Goal: Transaction & Acquisition: Purchase product/service

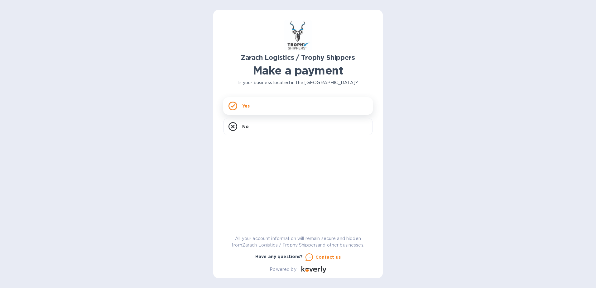
click at [234, 105] on icon at bounding box center [233, 105] width 4 height 3
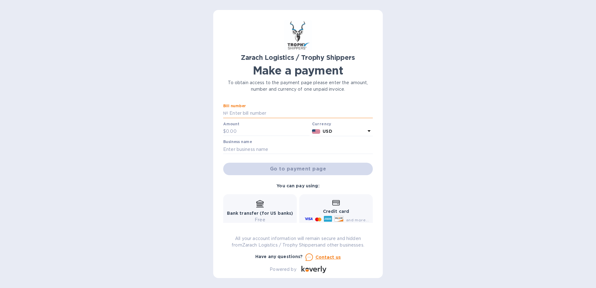
click at [242, 113] on input "text" at bounding box center [300, 113] width 145 height 9
type input "B00173118"
click at [237, 134] on input "text" at bounding box center [267, 131] width 83 height 9
type input "1,191.85"
click at [245, 149] on input "text" at bounding box center [298, 149] width 150 height 9
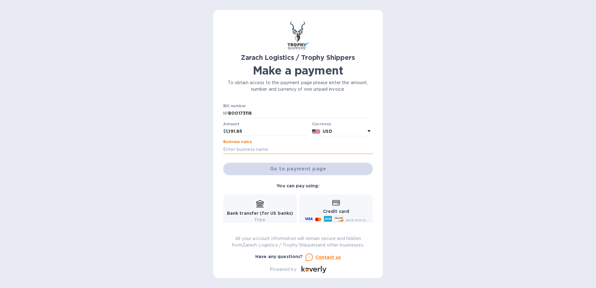
click at [245, 149] on input "text" at bounding box center [298, 149] width 150 height 9
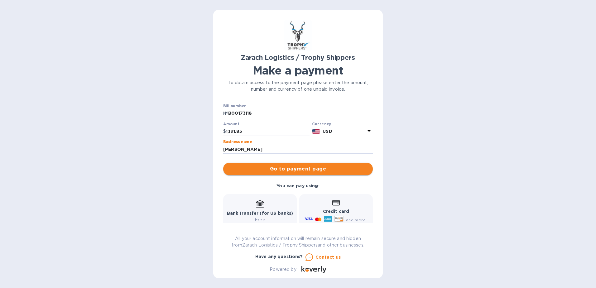
type input "[PERSON_NAME]"
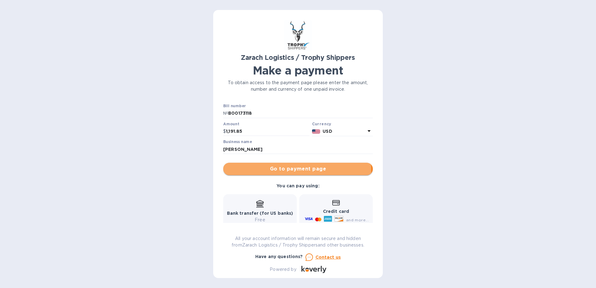
click at [295, 171] on span "Go to payment page" at bounding box center [298, 168] width 140 height 7
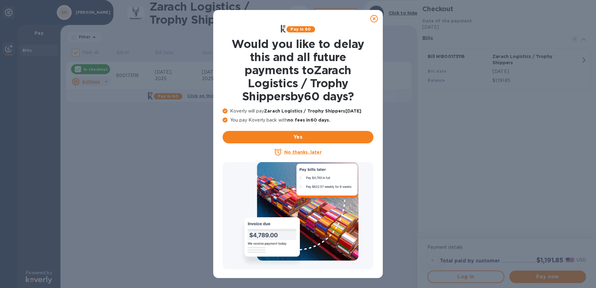
click at [300, 151] on u "No thanks, later" at bounding box center [302, 152] width 37 height 5
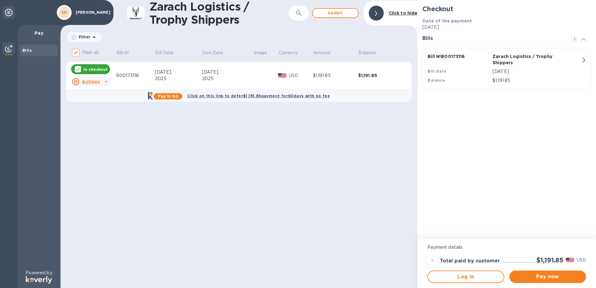
click at [100, 81] on div "Actions" at bounding box center [86, 82] width 30 height 10
click at [221, 162] on div at bounding box center [298, 144] width 596 height 288
click at [550, 281] on button "Pay now" at bounding box center [547, 276] width 77 height 12
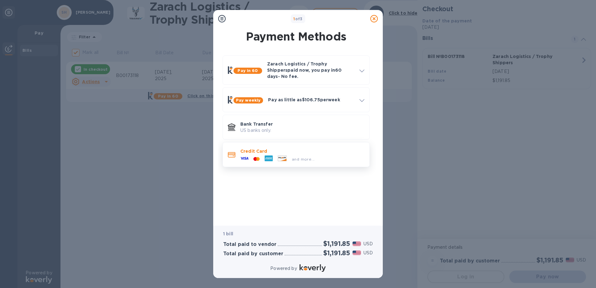
click at [299, 157] on span "and more..." at bounding box center [303, 159] width 23 height 5
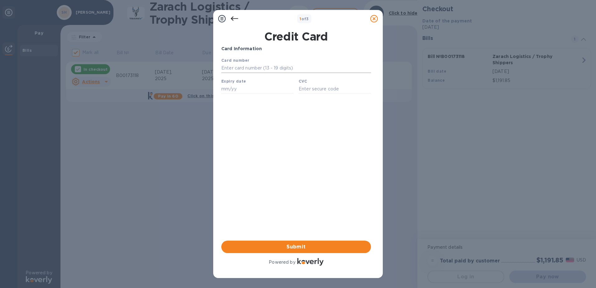
click at [243, 66] on input "text" at bounding box center [296, 68] width 150 height 9
type input "[CREDIT_CARD_NUMBER]"
click at [233, 90] on input "text" at bounding box center [257, 88] width 72 height 9
type input "06/28"
click at [304, 90] on input "text" at bounding box center [334, 88] width 72 height 9
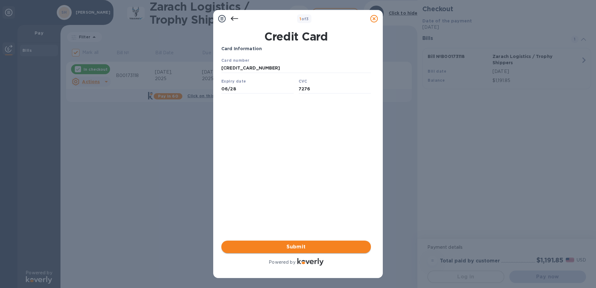
type input "7276"
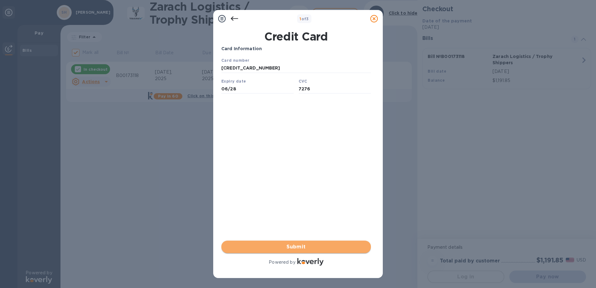
click at [288, 247] on span "Submit" at bounding box center [296, 246] width 140 height 7
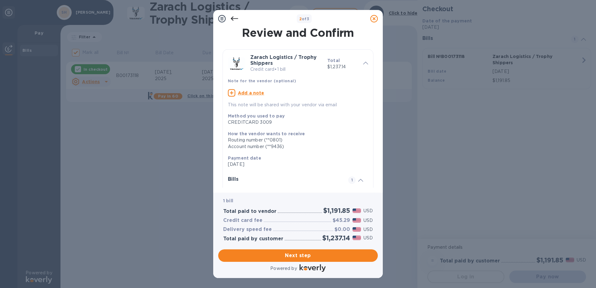
click at [231, 21] on icon at bounding box center [234, 18] width 7 height 7
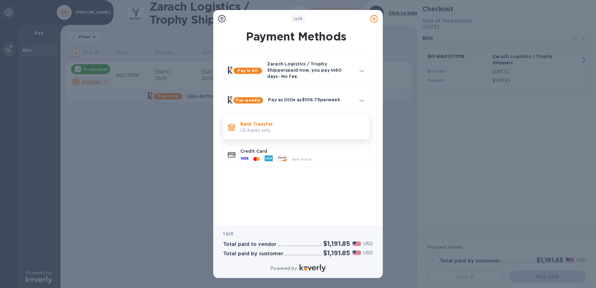
click at [264, 121] on p "Bank Transfer" at bounding box center [302, 124] width 124 height 6
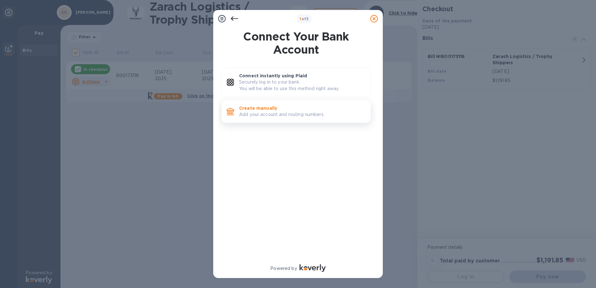
click at [262, 112] on p "Add your account and routing numbers." at bounding box center [302, 114] width 126 height 7
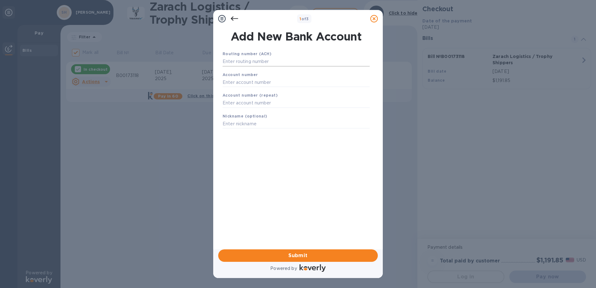
click at [247, 62] on input "text" at bounding box center [295, 61] width 147 height 9
type input "072000805"
click at [245, 92] on input "text" at bounding box center [295, 89] width 147 height 9
type input "375015995181"
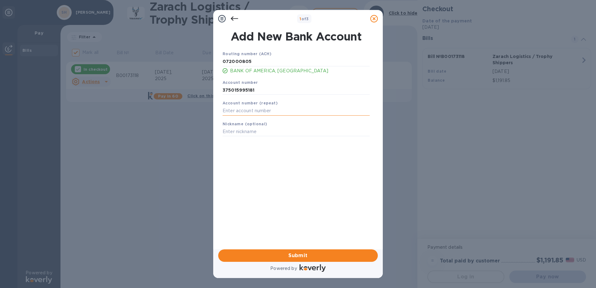
click at [241, 111] on input "text" at bounding box center [295, 110] width 147 height 9
type input "375015995181"
click at [230, 132] on input "text" at bounding box center [295, 131] width 147 height 9
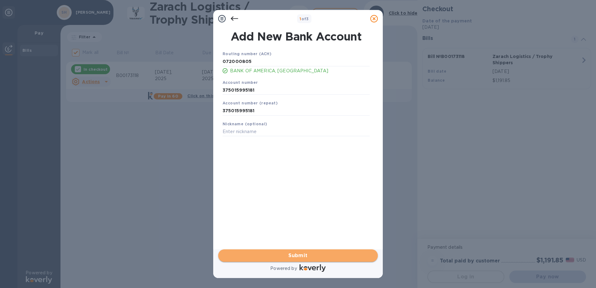
click at [288, 252] on span "Submit" at bounding box center [298, 255] width 150 height 7
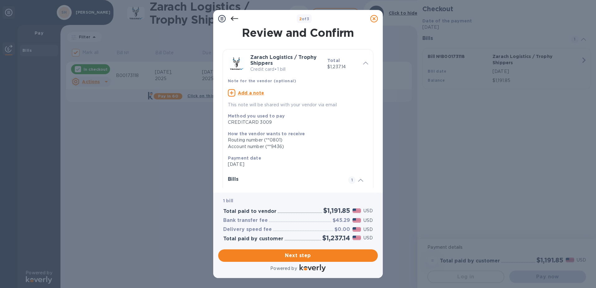
click at [235, 19] on icon at bounding box center [234, 18] width 7 height 7
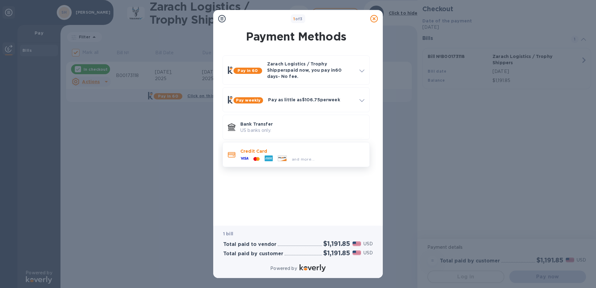
click at [249, 154] on div at bounding box center [244, 158] width 13 height 9
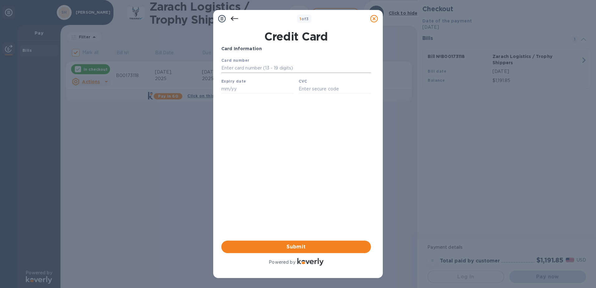
click at [247, 68] on input "text" at bounding box center [296, 68] width 150 height 9
type input "[CREDIT_CARD_NUMBER]"
click at [238, 92] on input "text" at bounding box center [257, 88] width 72 height 9
type input "06/28"
click at [316, 90] on input "text" at bounding box center [334, 88] width 72 height 9
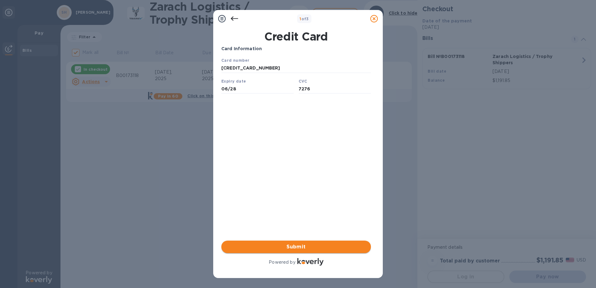
type input "7276"
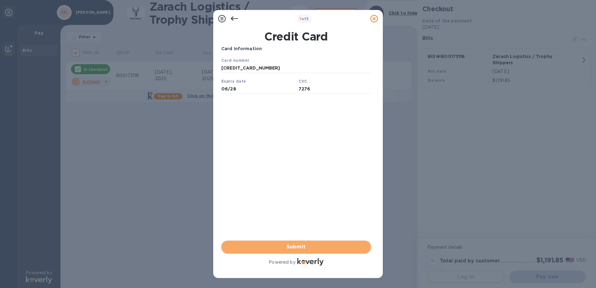
click at [289, 250] on span "Submit" at bounding box center [296, 246] width 140 height 7
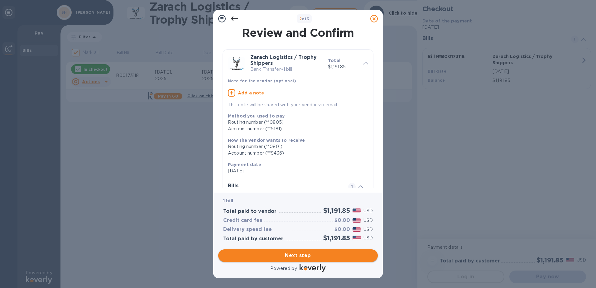
click at [300, 255] on span "Next step" at bounding box center [298, 255] width 150 height 7
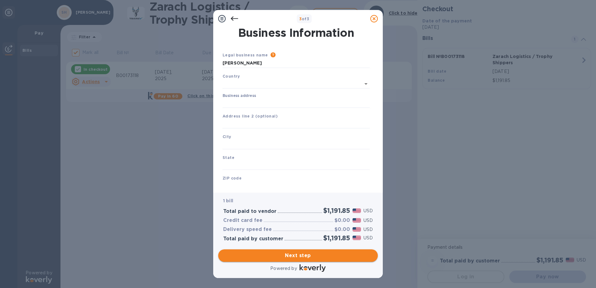
type input "[GEOGRAPHIC_DATA]"
click at [243, 102] on input "Business address" at bounding box center [295, 101] width 147 height 9
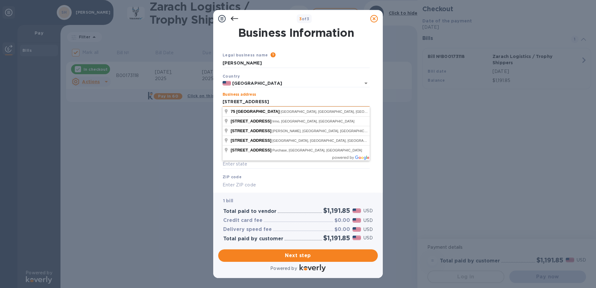
type input "[STREET_ADDRESS]"
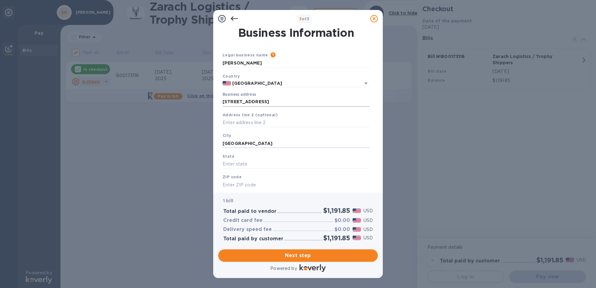
type input "[GEOGRAPHIC_DATA]"
type input "FL"
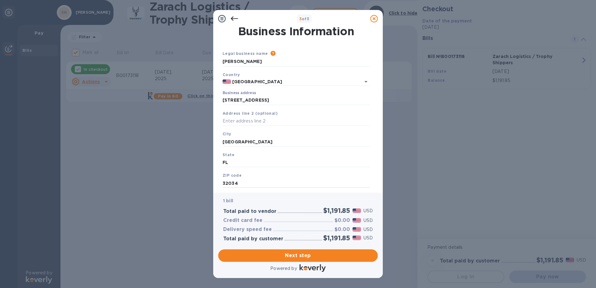
type input "32034"
click at [387, 160] on div "3 of 3 Business Information Legal business name Please provide the legal name t…" at bounding box center [298, 144] width 596 height 288
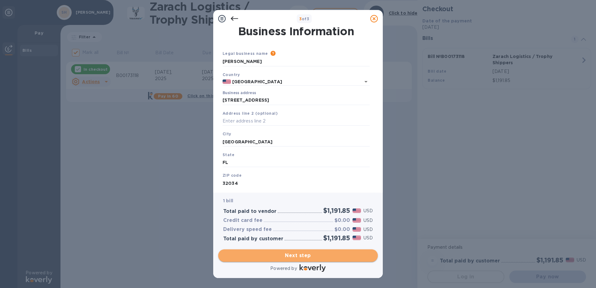
click at [290, 252] on span "Next step" at bounding box center [298, 255] width 150 height 7
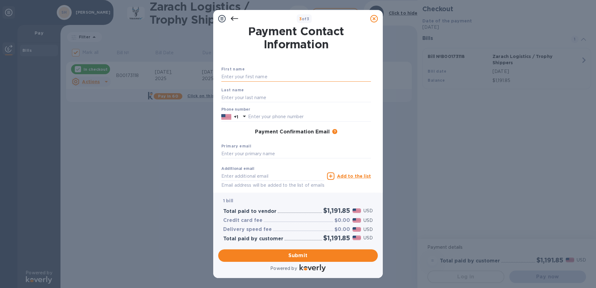
click at [250, 78] on input "text" at bounding box center [296, 76] width 150 height 9
click at [308, 77] on input "[PERSON_NAME]" at bounding box center [296, 76] width 150 height 9
type input "[PERSON_NAME]"
click at [229, 98] on input "text" at bounding box center [296, 97] width 150 height 9
type input "[PERSON_NAME]"
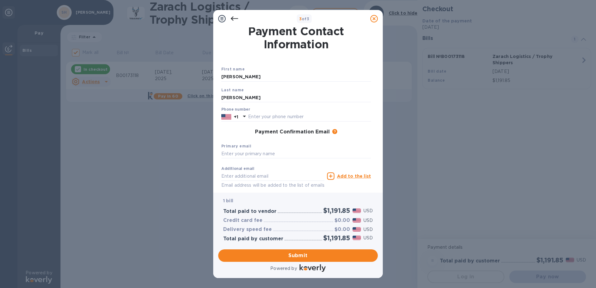
click at [172, 183] on div "3 of 3 Payment Contact Information First name [PERSON_NAME] Last name [PERSON_N…" at bounding box center [298, 144] width 596 height 288
click at [255, 117] on input "text" at bounding box center [309, 116] width 123 height 9
type input "6303389001"
click at [190, 146] on div "3 of 3 Payment Contact Information First name [PERSON_NAME] Last name [PERSON_N…" at bounding box center [298, 144] width 596 height 288
click at [242, 153] on input "text" at bounding box center [296, 153] width 150 height 9
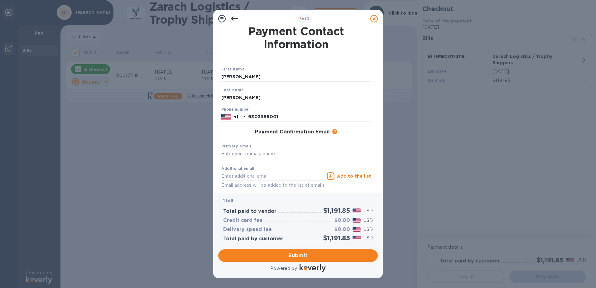
type input "[EMAIL_ADDRESS][DOMAIN_NAME]"
click at [294, 257] on span "Submit" at bounding box center [298, 255] width 150 height 7
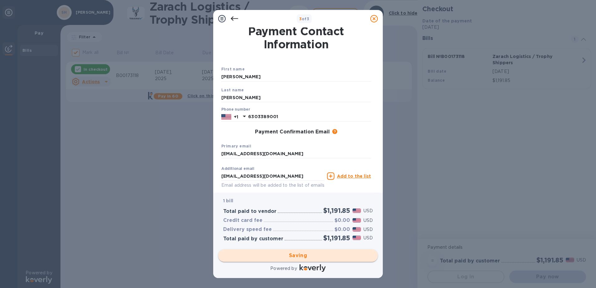
checkbox input "false"
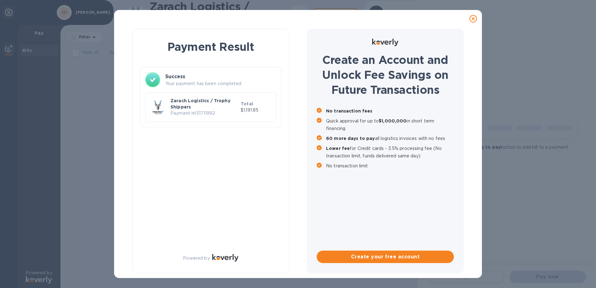
scroll to position [0, 0]
